Goal: Task Accomplishment & Management: Use online tool/utility

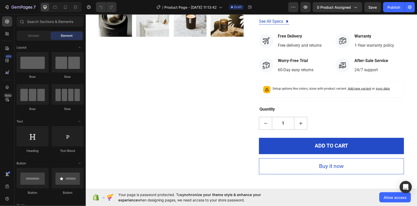
scroll to position [297, 0]
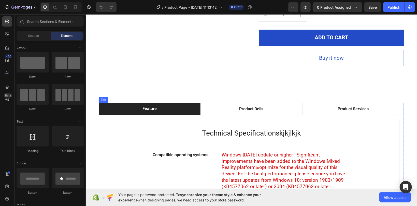
click at [179, 110] on li "Feature" at bounding box center [150, 108] width 102 height 12
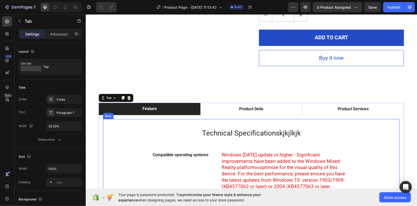
click at [180, 140] on div "Technical Specificationskjkjlkjk Heading Compatible operating systems Text bloc…" at bounding box center [251, 207] width 281 height 160
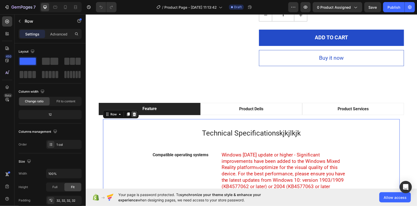
click at [134, 114] on icon at bounding box center [134, 114] width 3 height 4
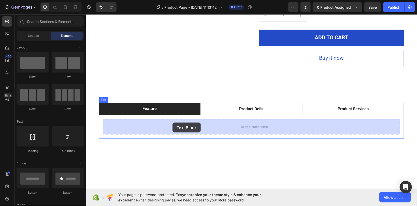
drag, startPoint x: 151, startPoint y: 151, endPoint x: 172, endPoint y: 122, distance: 36.6
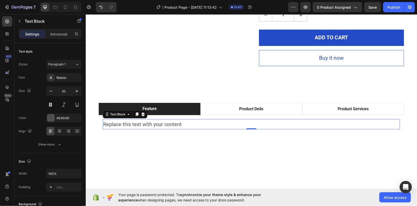
drag, startPoint x: 177, startPoint y: 120, endPoint x: 181, endPoint y: 120, distance: 3.6
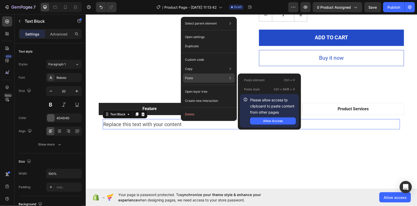
click at [194, 87] on div "Paste Paste element Ctrl + V Paste style Ctrl + Shift + V Please allow access t…" at bounding box center [209, 91] width 52 height 9
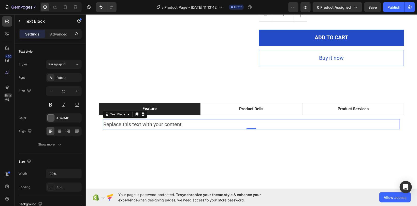
drag, startPoint x: 133, startPoint y: 127, endPoint x: 135, endPoint y: 123, distance: 4.1
drag, startPoint x: 121, startPoint y: 125, endPoint x: 124, endPoint y: 122, distance: 3.8
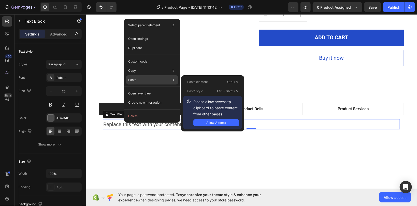
click at [144, 89] on div "Paste Paste element Ctrl + V Paste style Ctrl + Shift + V Please allow access t…" at bounding box center [152, 93] width 52 height 9
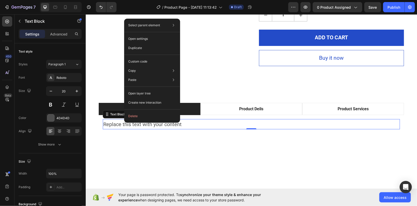
click at [191, 150] on div "Feature Product Deils Product Services Replace this text with your content Text…" at bounding box center [252, 117] width 332 height 67
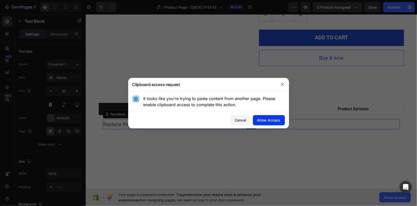
click at [260, 117] on div "Allow Access" at bounding box center [268, 119] width 23 height 5
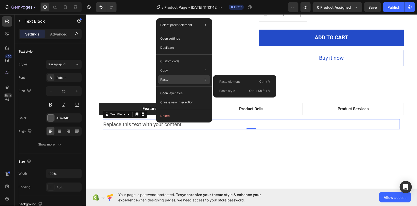
click at [174, 88] on div "Paste Paste element Ctrl + V Paste style Ctrl + Shift + V" at bounding box center [184, 92] width 52 height 9
click at [177, 88] on div "Paste Paste element Ctrl + V Paste style Ctrl + Shift + V" at bounding box center [184, 92] width 52 height 9
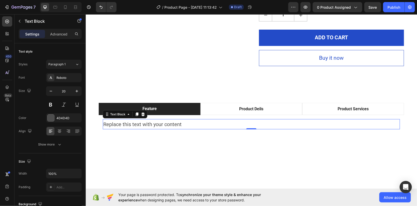
click at [138, 125] on div "Replace this text with your content" at bounding box center [251, 124] width 297 height 10
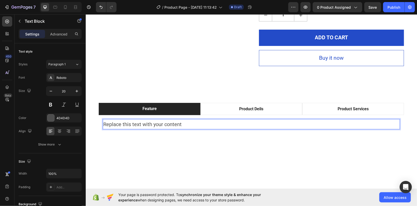
click at [138, 125] on p "Replace this text with your content" at bounding box center [251, 123] width 296 height 9
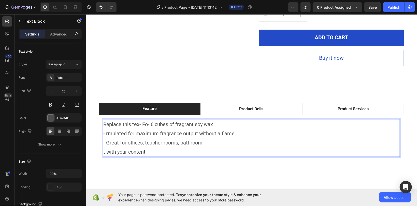
click at [116, 131] on p "Replace this tex- Fo- 6 cubes of fragrant soy wax - rmulated for maximum fragra…" at bounding box center [251, 137] width 296 height 37
click at [122, 120] on p "Replace this tex- Fo- 6 cubes of fragrant soy wax - rmulated for maximum fragra…" at bounding box center [251, 137] width 296 height 37
click at [119, 126] on p "Replace this tex- Fo- 6 cubes of fragrant soy wax - rmulated for maximum fragra…" at bounding box center [251, 137] width 296 height 37
click at [236, 119] on p "Replace this tex- Fo- 6 cubes of fragrant soy wax - rmulated for maximum fragra…" at bounding box center [251, 137] width 296 height 37
click at [212, 132] on p "Replace this tex- Fo- 6 cubes of fragrant soy wax - rmulated for maximum fragra…" at bounding box center [251, 137] width 296 height 37
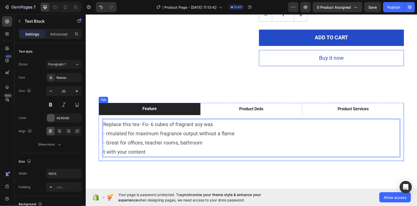
click at [99, 135] on div "Feature Product Deils Product Services Replace this tex- Fo- 6 cubes of fragran…" at bounding box center [251, 131] width 324 height 58
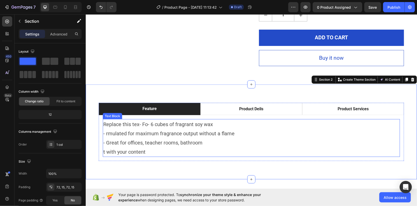
click at [121, 140] on p "Replace this tex- Fo- 6 cubes of fragrant soy wax - rmulated for maximum fragra…" at bounding box center [251, 137] width 296 height 37
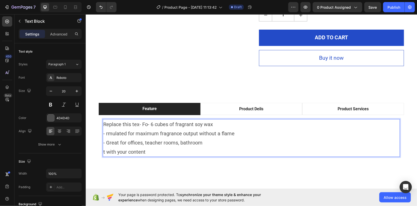
click at [141, 136] on p "Replace this tex- Fo- 6 cubes of fragrant soy wax - rmulated for maximum fragra…" at bounding box center [251, 137] width 296 height 37
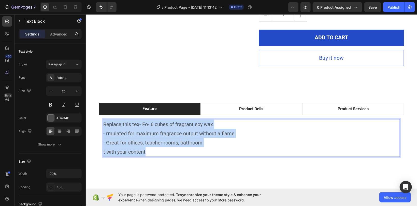
click at [141, 136] on p "Replace this tex- Fo- 6 cubes of fragrant soy wax - rmulated for maximum fragra…" at bounding box center [251, 137] width 296 height 37
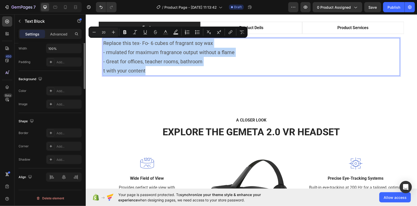
scroll to position [0, 0]
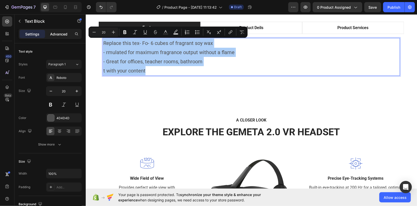
click at [63, 31] on div "Advanced" at bounding box center [58, 34] width 25 height 8
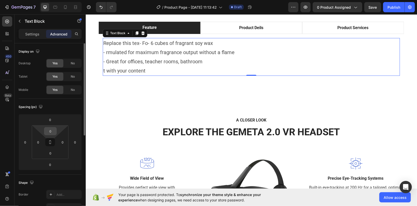
click at [48, 131] on input "0" at bounding box center [50, 131] width 10 height 8
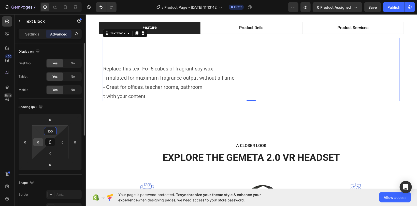
type input "100"
click at [39, 141] on input "0" at bounding box center [38, 142] width 8 height 8
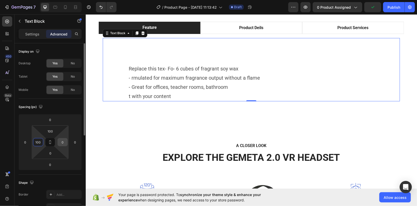
type input "100"
click at [63, 140] on input "0" at bounding box center [63, 142] width 8 height 8
type input "100"
click at [52, 151] on input "0" at bounding box center [50, 153] width 10 height 8
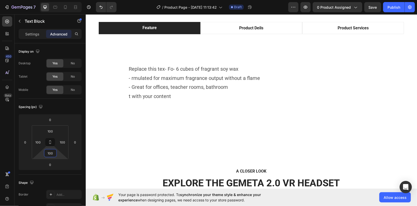
scroll to position [378, 0]
type input "100"
click at [30, 34] on p "Settings" at bounding box center [32, 33] width 14 height 5
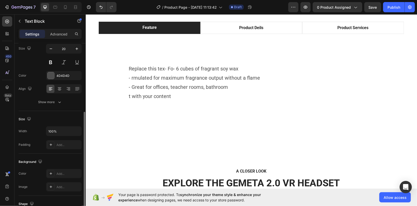
scroll to position [70, 0]
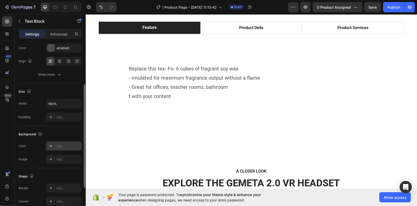
click at [55, 141] on div "Add..." at bounding box center [64, 145] width 36 height 9
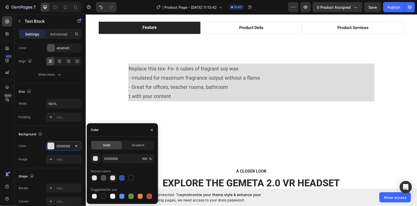
click at [112, 175] on div at bounding box center [113, 177] width 6 height 6
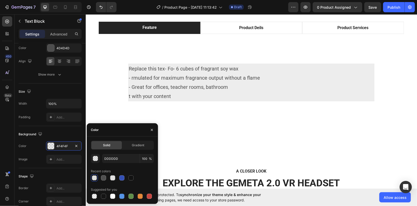
type input "4F4F4F"
click at [103, 176] on div at bounding box center [103, 177] width 5 height 5
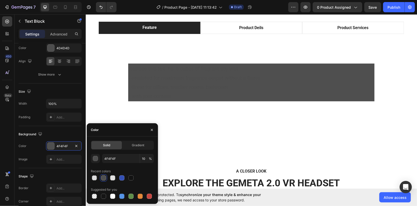
type input "100"
click at [112, 177] on div at bounding box center [112, 177] width 5 height 5
type input "E2E2E2"
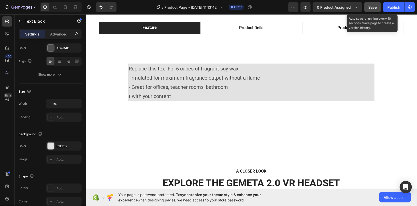
click at [376, 8] on span "Save" at bounding box center [373, 7] width 8 height 4
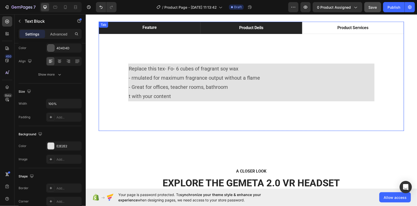
click at [219, 22] on li "Product Deils" at bounding box center [251, 27] width 102 height 12
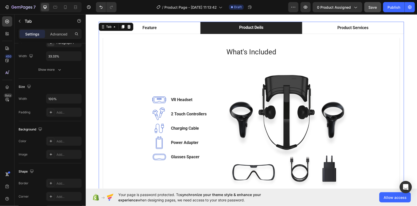
scroll to position [0, 0]
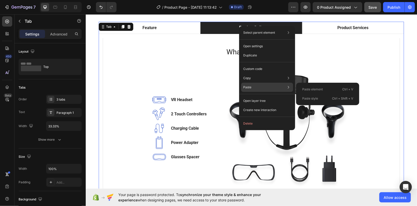
click at [253, 96] on div "Paste Paste element Ctrl + V Paste style Ctrl + Shift + V" at bounding box center [267, 100] width 52 height 9
click at [252, 96] on div "Paste Paste element Ctrl + V Paste style Ctrl + Shift + V" at bounding box center [267, 100] width 52 height 9
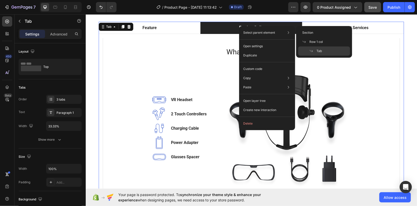
click at [263, 33] on p "Select parent element" at bounding box center [259, 32] width 32 height 5
drag, startPoint x: 248, startPoint y: 28, endPoint x: 246, endPoint y: 27, distance: 2.6
click at [248, 27] on div "Select parent element Section Row 1 col Tab Open settings Duplicate Custom code…" at bounding box center [267, 78] width 56 height 104
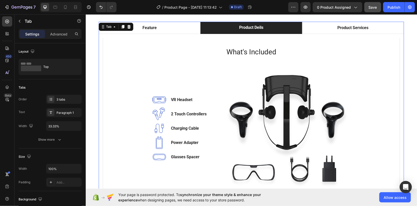
click at [230, 29] on div "Feature Product Deils Product Services Replace this tex- Fo- 6 cubes of fragran…" at bounding box center [252, 111] width 306 height 181
click at [243, 26] on p "Product Deils" at bounding box center [251, 27] width 24 height 6
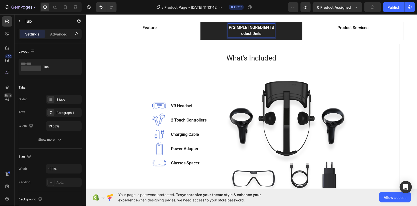
click at [262, 32] on p "PrSIMPLE INGREDIENTS oduct Deils" at bounding box center [251, 30] width 45 height 12
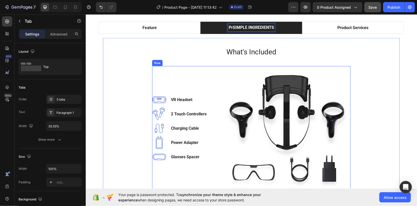
click at [180, 92] on div "Image VR Headset Text block Image 2 Touch Controllers Text block Image Charging…" at bounding box center [183, 128] width 63 height 124
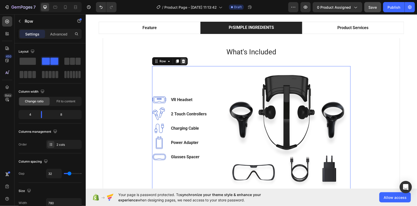
click at [183, 61] on icon at bounding box center [183, 61] width 3 height 4
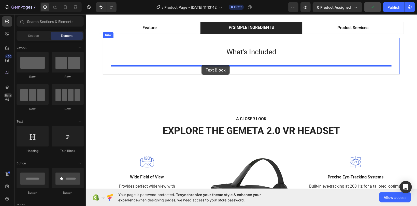
drag, startPoint x: 100, startPoint y: 124, endPoint x: 201, endPoint y: 64, distance: 117.6
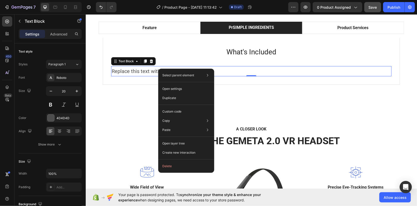
click at [223, 70] on div "Replace this text with your content" at bounding box center [251, 71] width 281 height 10
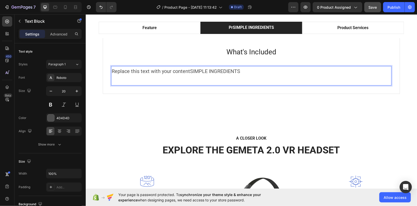
click at [190, 69] on p "Replace this text with your contentSIMPLE INGREDIENTS" at bounding box center [252, 75] width 280 height 18
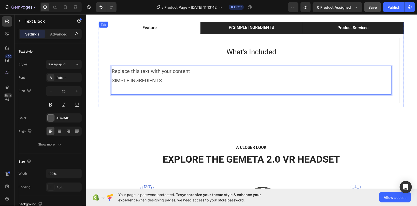
click at [361, 23] on li "Product Services" at bounding box center [353, 27] width 102 height 12
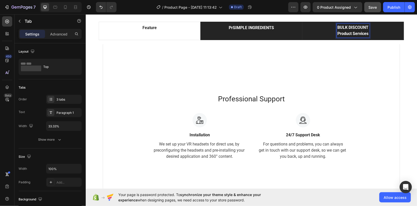
click at [369, 32] on div "BULK DISCOUNT Product Services" at bounding box center [353, 30] width 33 height 14
click at [358, 33] on p "BULK DISCOUNT" at bounding box center [353, 30] width 31 height 12
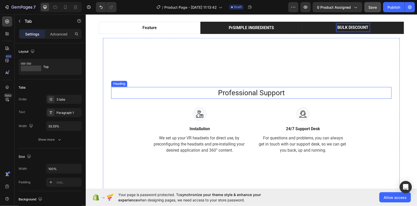
click at [232, 89] on p "Professional Support" at bounding box center [252, 92] width 280 height 11
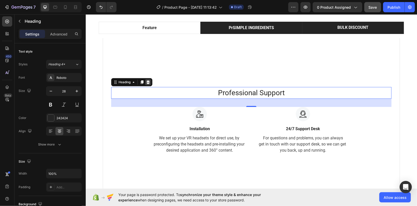
click at [147, 81] on icon at bounding box center [147, 82] width 3 height 4
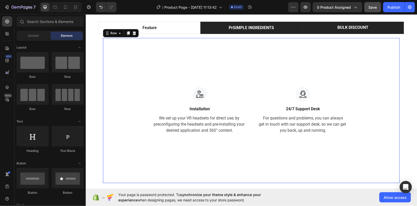
click at [103, 59] on div "Image Installation Text block We set up your VR headsets for direct use, by pre…" at bounding box center [251, 110] width 297 height 145
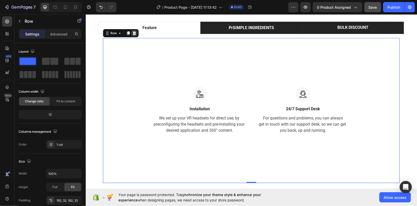
click at [135, 33] on icon at bounding box center [134, 33] width 3 height 4
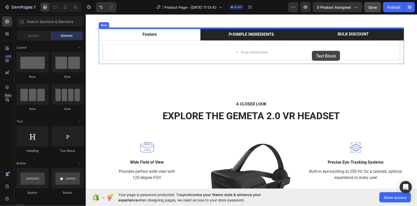
scroll to position [364, 0]
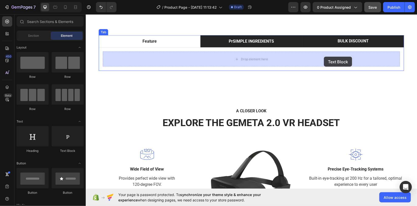
drag, startPoint x: 141, startPoint y: 147, endPoint x: 324, endPoint y: 56, distance: 204.5
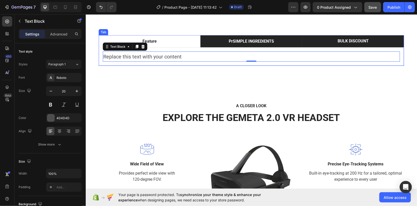
click at [332, 39] on li "BULK DISCOUNT" at bounding box center [353, 41] width 102 height 12
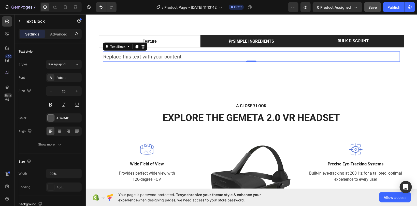
click at [236, 56] on div "Replace this text with your content" at bounding box center [251, 56] width 297 height 10
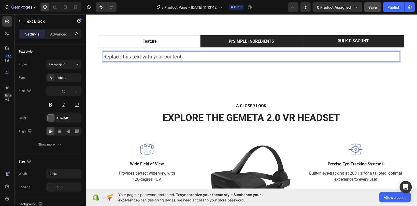
click at [174, 55] on p "Replace this text with your content" at bounding box center [251, 56] width 296 height 9
click at [208, 54] on p "Replace this text with your contBULK DIent" at bounding box center [251, 56] width 296 height 9
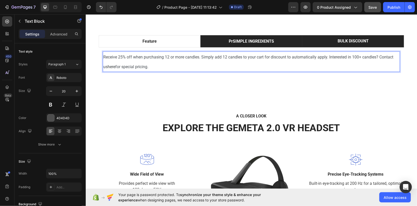
click at [329, 55] on span "Receive 25% off when purchasing 12 or more candles. Simply add 12 candles to yo…" at bounding box center [248, 61] width 291 height 15
click at [153, 65] on span "Interested in 100+ candles? Contact us" at bounding box center [138, 66] width 70 height 5
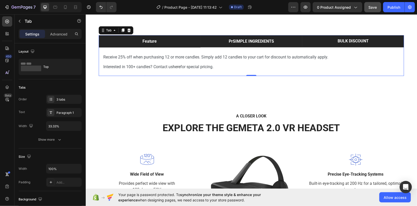
click at [133, 39] on div "Feature PrSIMPLE INGREDIENTS BULK DISCOUNT Replace this tex- Fo- 6 cubes of fra…" at bounding box center [252, 55] width 306 height 41
click at [131, 37] on div "Feature PrSIMPLE INGREDIENTS BULK DISCOUNT Replace this tex- Fo- 6 cubes of fra…" at bounding box center [252, 55] width 306 height 41
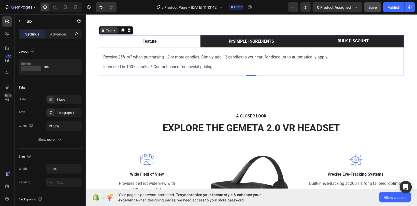
click at [108, 35] on div "Feature PrSIMPLE INGREDIENTS BULK DISCOUNT Replace this tex- Fo- 6 cubes of fra…" at bounding box center [252, 55] width 306 height 41
click at [114, 35] on div "Feature PrSIMPLE INGREDIENTS BULK DISCOUNT Replace this tex- Fo- 6 cubes of fra…" at bounding box center [252, 55] width 306 height 41
click at [103, 31] on icon at bounding box center [103, 31] width 1 height 1
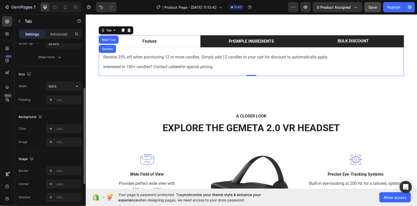
scroll to position [0, 0]
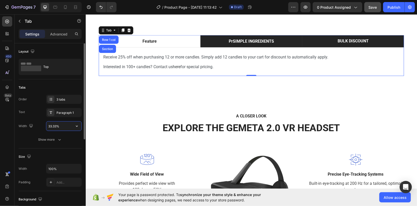
click at [50, 125] on input "33.33%" at bounding box center [63, 125] width 35 height 9
click at [57, 116] on div "Paragraph 1" at bounding box center [64, 112] width 36 height 9
click at [60, 101] on div "3 tabs" at bounding box center [69, 99] width 24 height 5
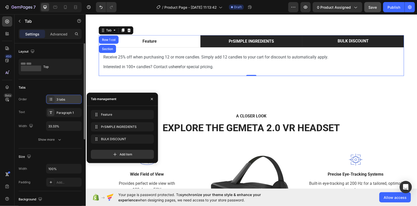
click at [60, 101] on div "3 tabs" at bounding box center [69, 99] width 24 height 5
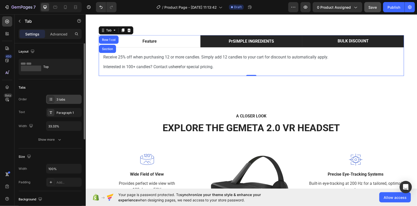
click at [49, 98] on icon at bounding box center [51, 99] width 4 height 4
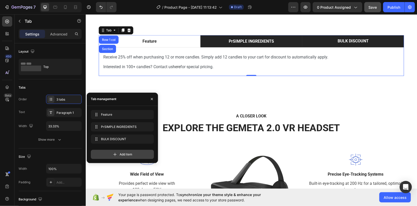
click at [120, 155] on span "Add item" at bounding box center [126, 154] width 13 height 5
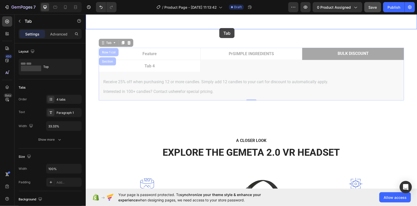
scroll to position [345, 0]
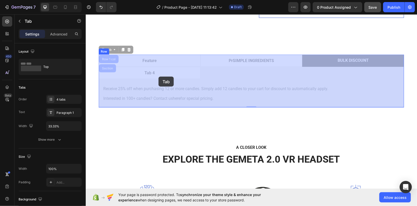
drag, startPoint x: 177, startPoint y: 49, endPoint x: 156, endPoint y: 61, distance: 24.3
drag, startPoint x: 110, startPoint y: 68, endPoint x: 110, endPoint y: 62, distance: 5.4
drag, startPoint x: 112, startPoint y: 67, endPoint x: 114, endPoint y: 66, distance: 2.7
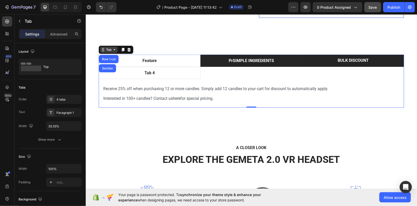
click at [115, 54] on div "Feature PrSIMPLE INGREDIENTS BULK DISCOUNT Tab 4 Replace this tex- Fo- 6 cubes …" at bounding box center [252, 80] width 306 height 53
click at [114, 51] on icon at bounding box center [114, 49] width 4 height 4
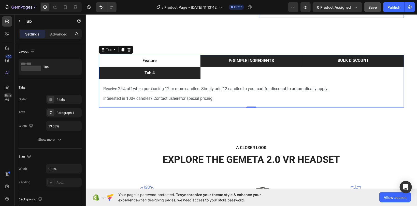
click at [155, 71] on div "Tab 4" at bounding box center [150, 73] width 12 height 8
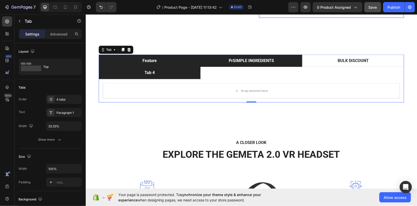
drag, startPoint x: 197, startPoint y: 64, endPoint x: 199, endPoint y: 58, distance: 6.8
click at [199, 58] on li "Feature" at bounding box center [150, 60] width 102 height 12
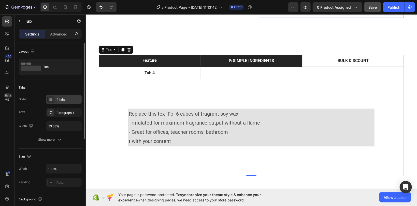
click at [58, 99] on div "4 tabs" at bounding box center [69, 99] width 24 height 5
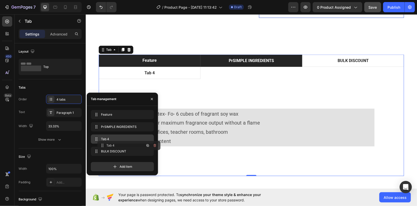
drag, startPoint x: 96, startPoint y: 150, endPoint x: 102, endPoint y: 144, distance: 8.8
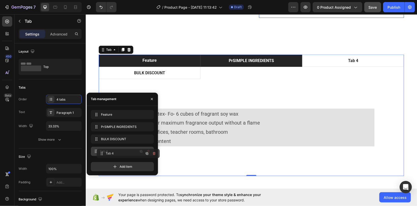
drag, startPoint x: 102, startPoint y: 140, endPoint x: 107, endPoint y: 155, distance: 15.7
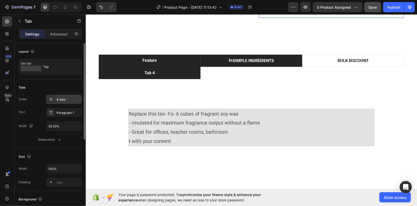
click at [63, 97] on div "4 tabs" at bounding box center [64, 98] width 36 height 9
click at [149, 71] on p "Tab 4" at bounding box center [149, 73] width 10 height 6
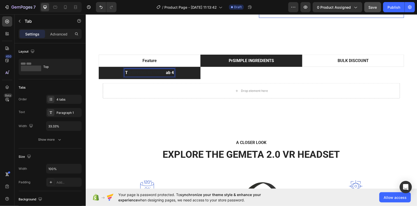
click at [174, 70] on p "T SHIPPING/RETURNS ab 4" at bounding box center [149, 72] width 49 height 6
click at [116, 72] on li "T SSHIPPING/RETURNSHIPPI" at bounding box center [150, 72] width 102 height 12
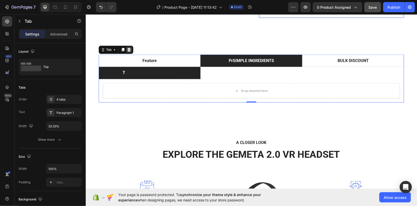
click at [129, 50] on icon at bounding box center [128, 50] width 3 height 4
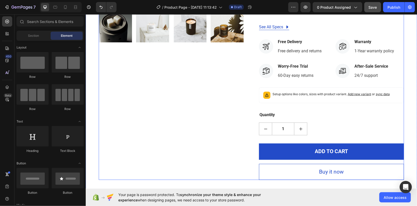
scroll to position [183, 0]
